Goal: Navigation & Orientation: Go to known website

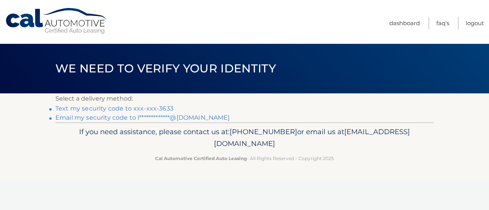
click at [91, 107] on link "Text my security code to xxx-xxx-3633" at bounding box center [114, 108] width 118 height 7
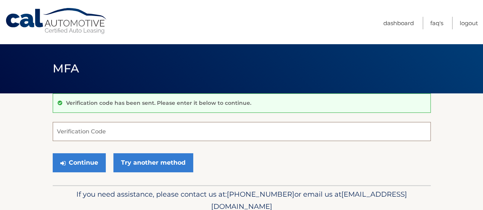
click at [84, 132] on input "Verification Code" at bounding box center [242, 131] width 378 height 19
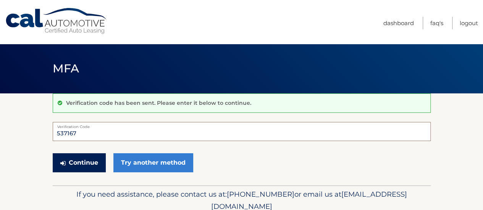
type input "537167"
click at [85, 160] on button "Continue" at bounding box center [79, 163] width 53 height 19
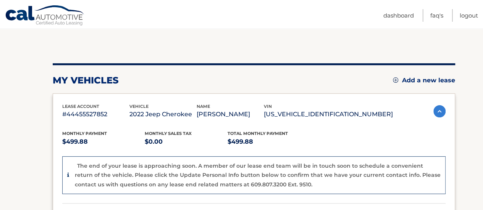
scroll to position [76, 0]
